Goal: Task Accomplishment & Management: Use online tool/utility

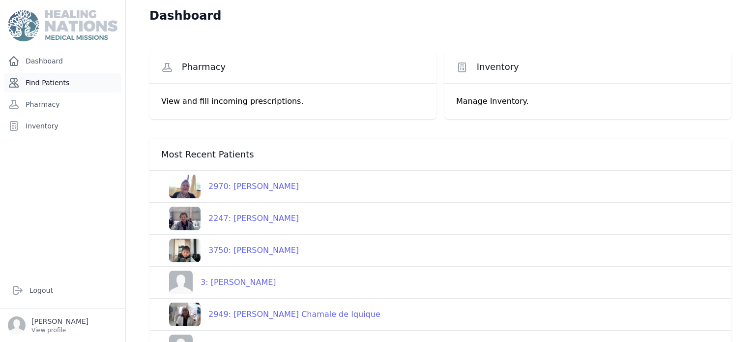
click at [62, 83] on link "Find Patients" at bounding box center [63, 83] width 118 height 20
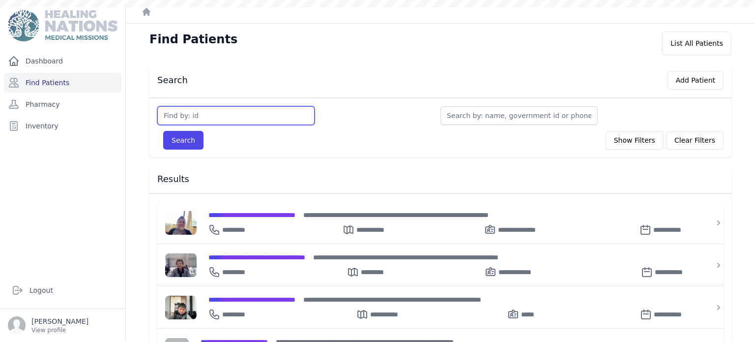
click at [253, 121] on input "text" at bounding box center [235, 115] width 157 height 19
type input "3695"
click at [163, 131] on button "Search" at bounding box center [183, 140] width 40 height 19
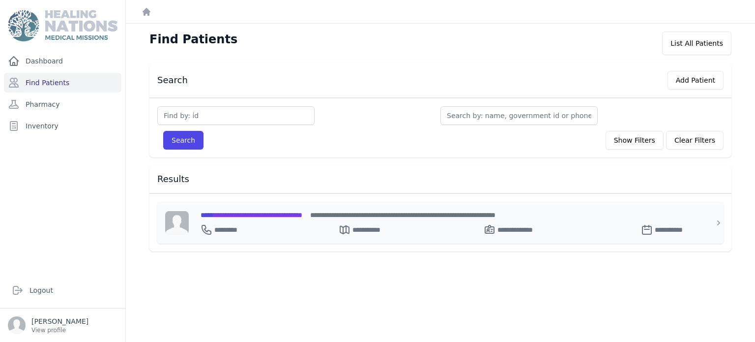
click at [256, 206] on div "**********" at bounding box center [446, 223] width 515 height 42
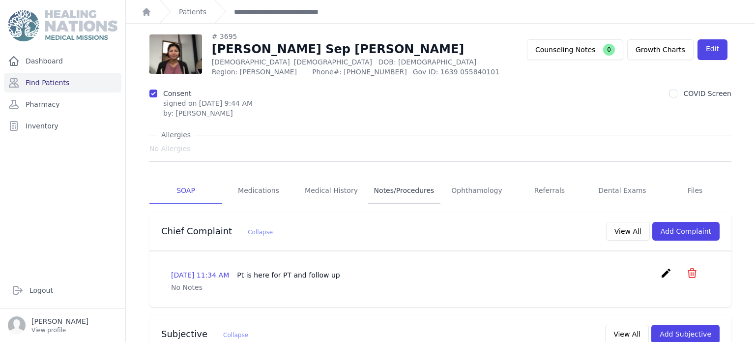
click at [393, 193] on link "Notes/Procedures" at bounding box center [404, 190] width 73 height 27
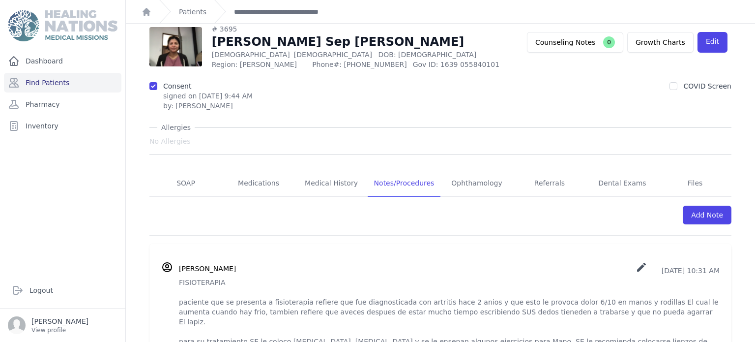
scroll to position [51, 0]
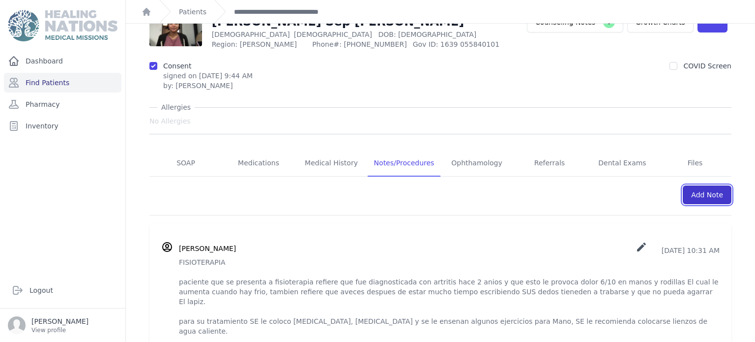
click at [715, 196] on link "Add Note" at bounding box center [707, 194] width 49 height 19
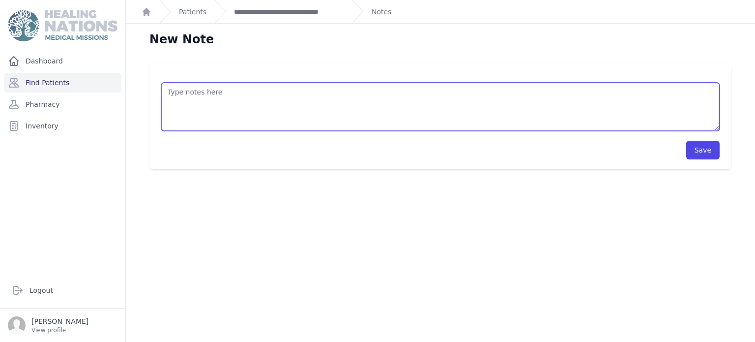
click at [486, 112] on textarea at bounding box center [440, 107] width 559 height 48
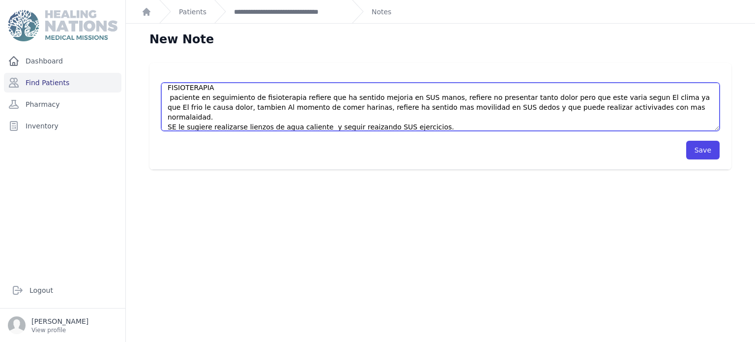
scroll to position [14, 0]
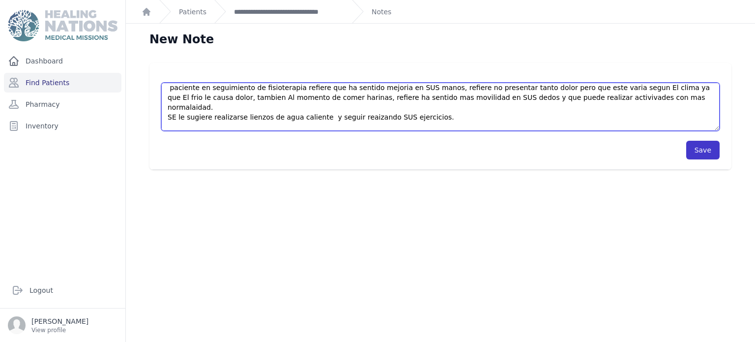
type textarea "FISIOTERAPIA paciente en seguimiento de fisioterapia refiere que ha sentido mej…"
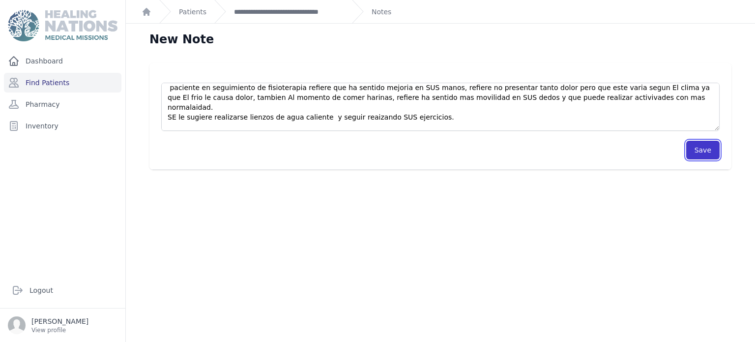
click at [702, 155] on button "Save" at bounding box center [702, 150] width 33 height 19
